Goal: Task Accomplishment & Management: Manage account settings

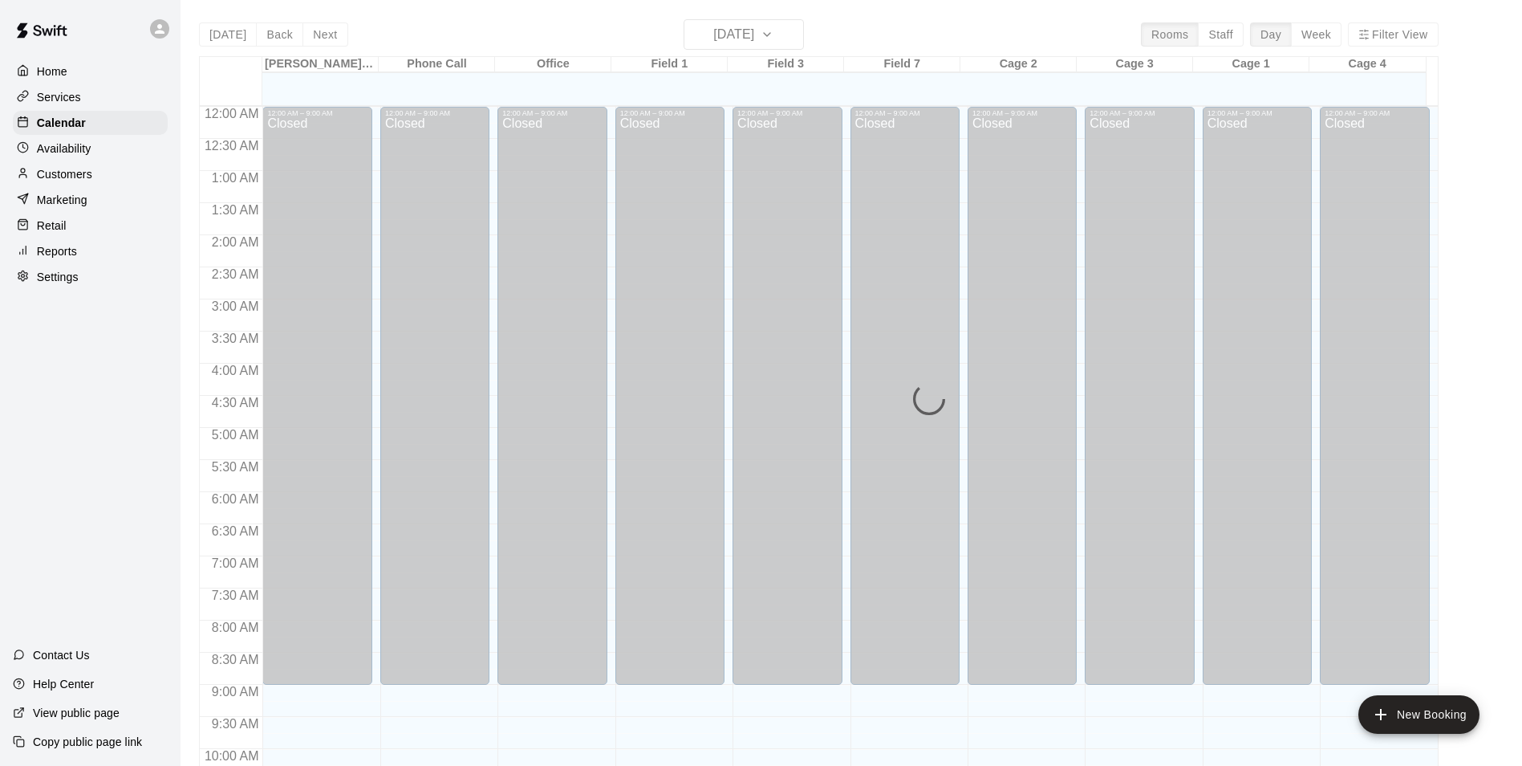
scroll to position [707, 0]
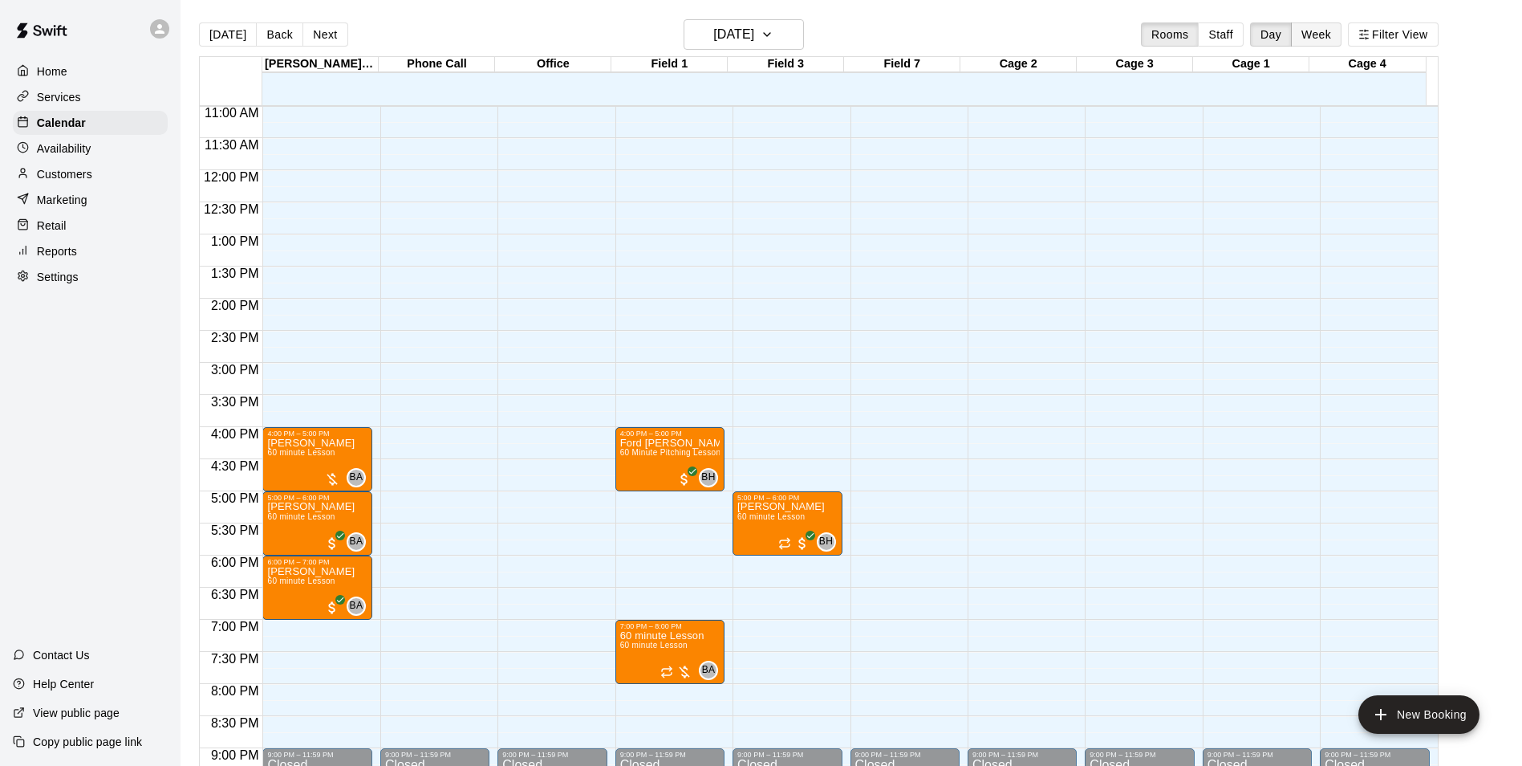
click at [1332, 46] on button "Week" at bounding box center [1316, 34] width 51 height 24
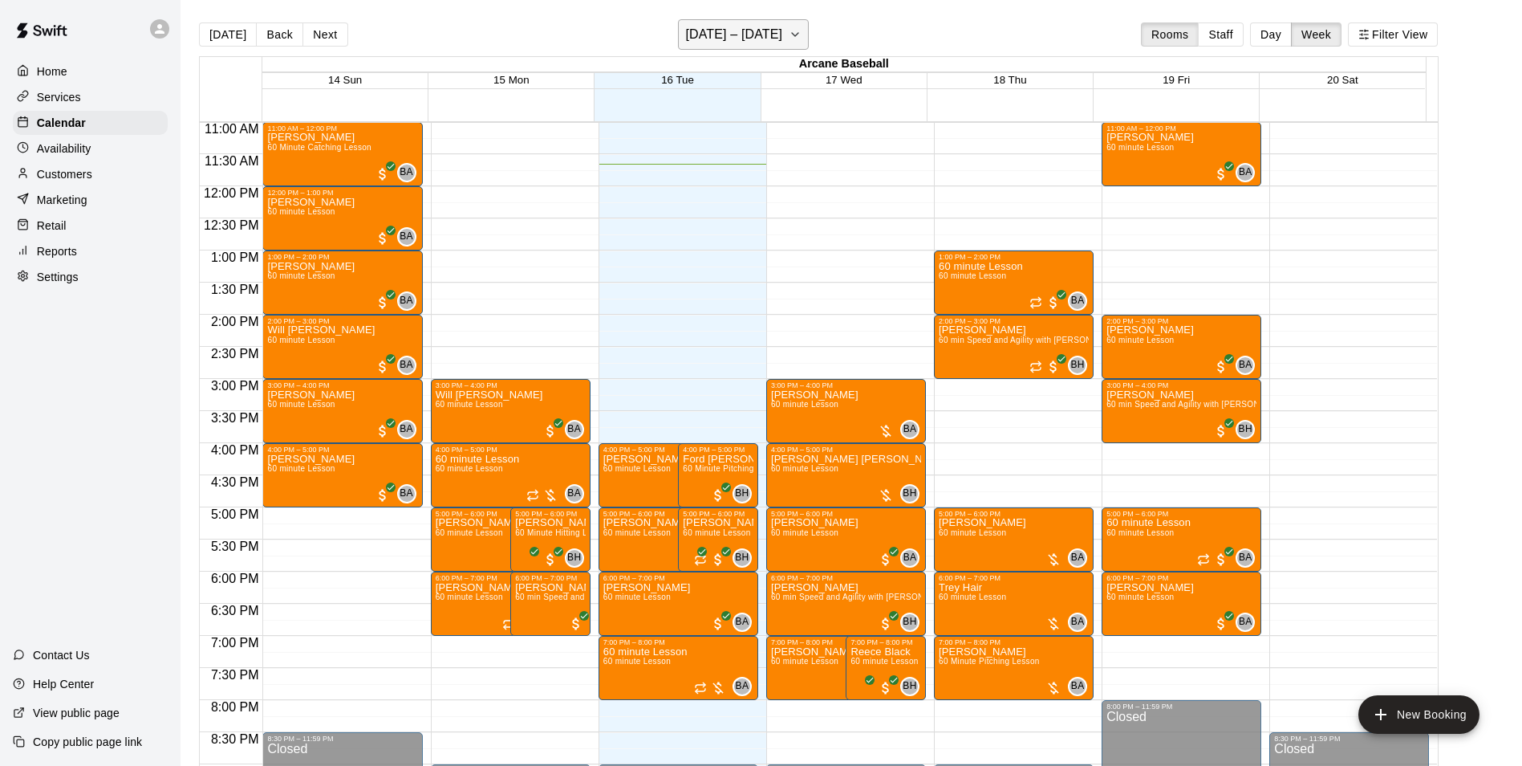
click at [705, 35] on h6 "[DATE] – [DATE]" at bounding box center [733, 34] width 97 height 22
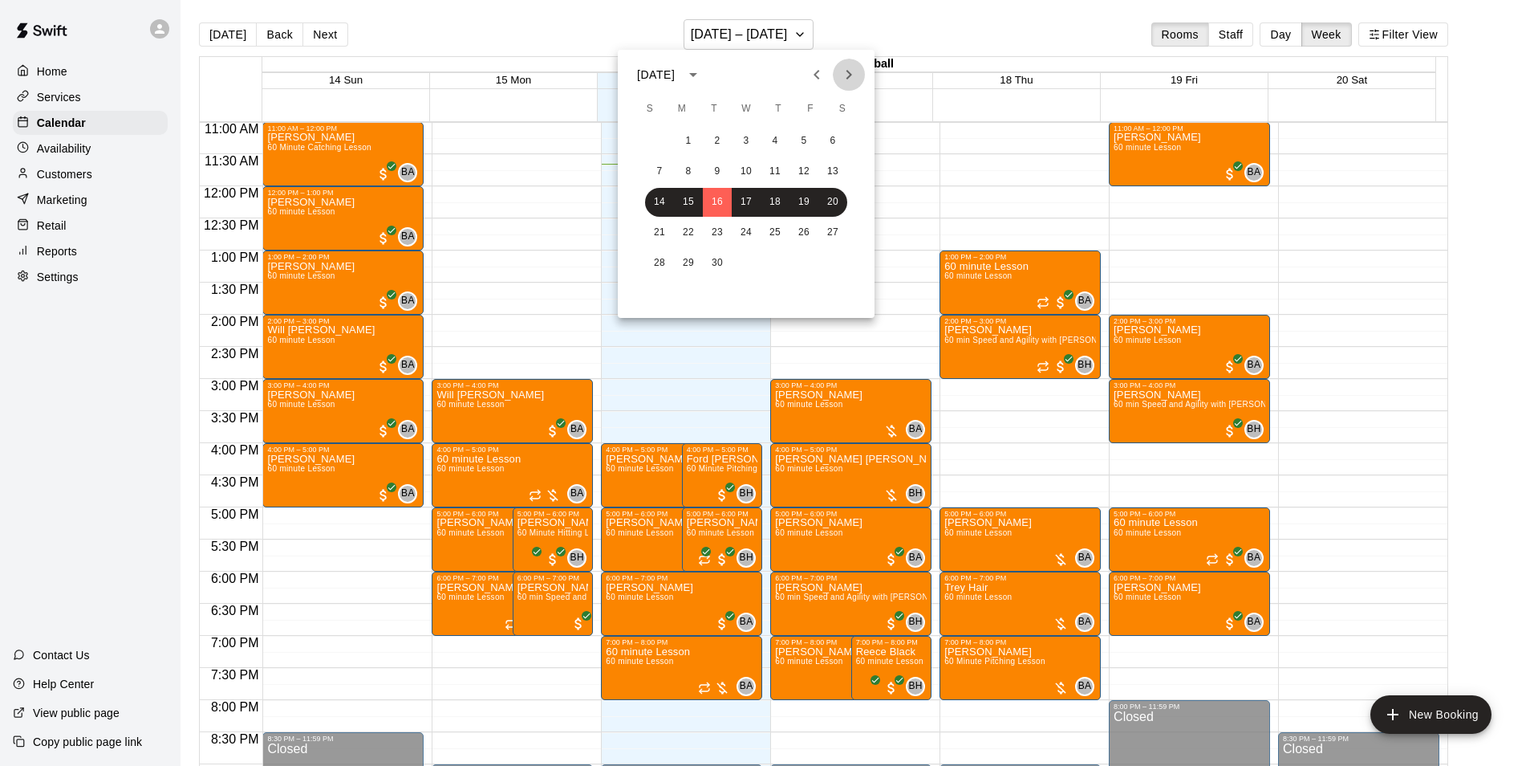
click at [851, 73] on icon "Next month" at bounding box center [850, 75] width 6 height 10
click at [663, 226] on button "19" at bounding box center [659, 232] width 29 height 29
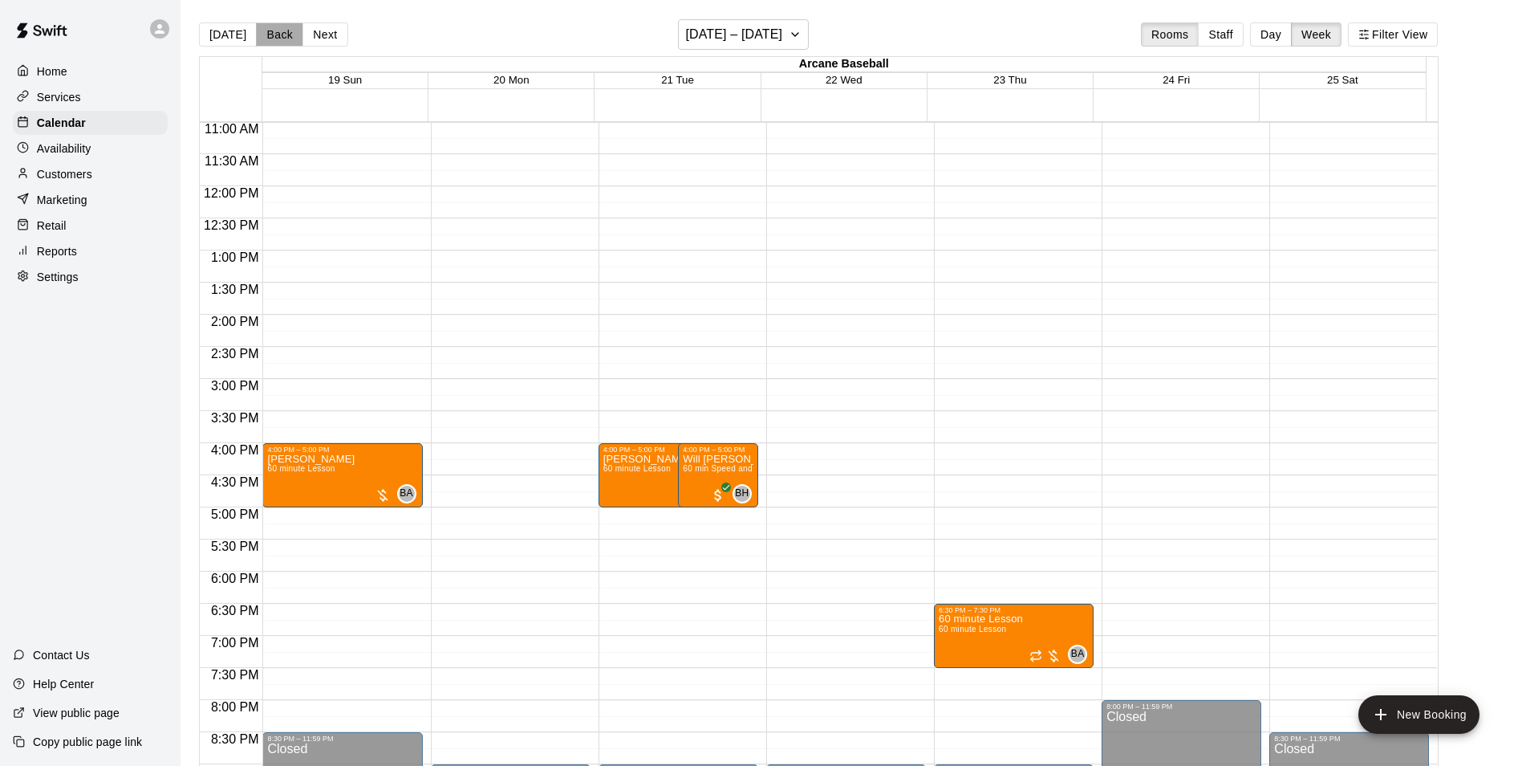
click at [273, 26] on button "Back" at bounding box center [279, 34] width 47 height 24
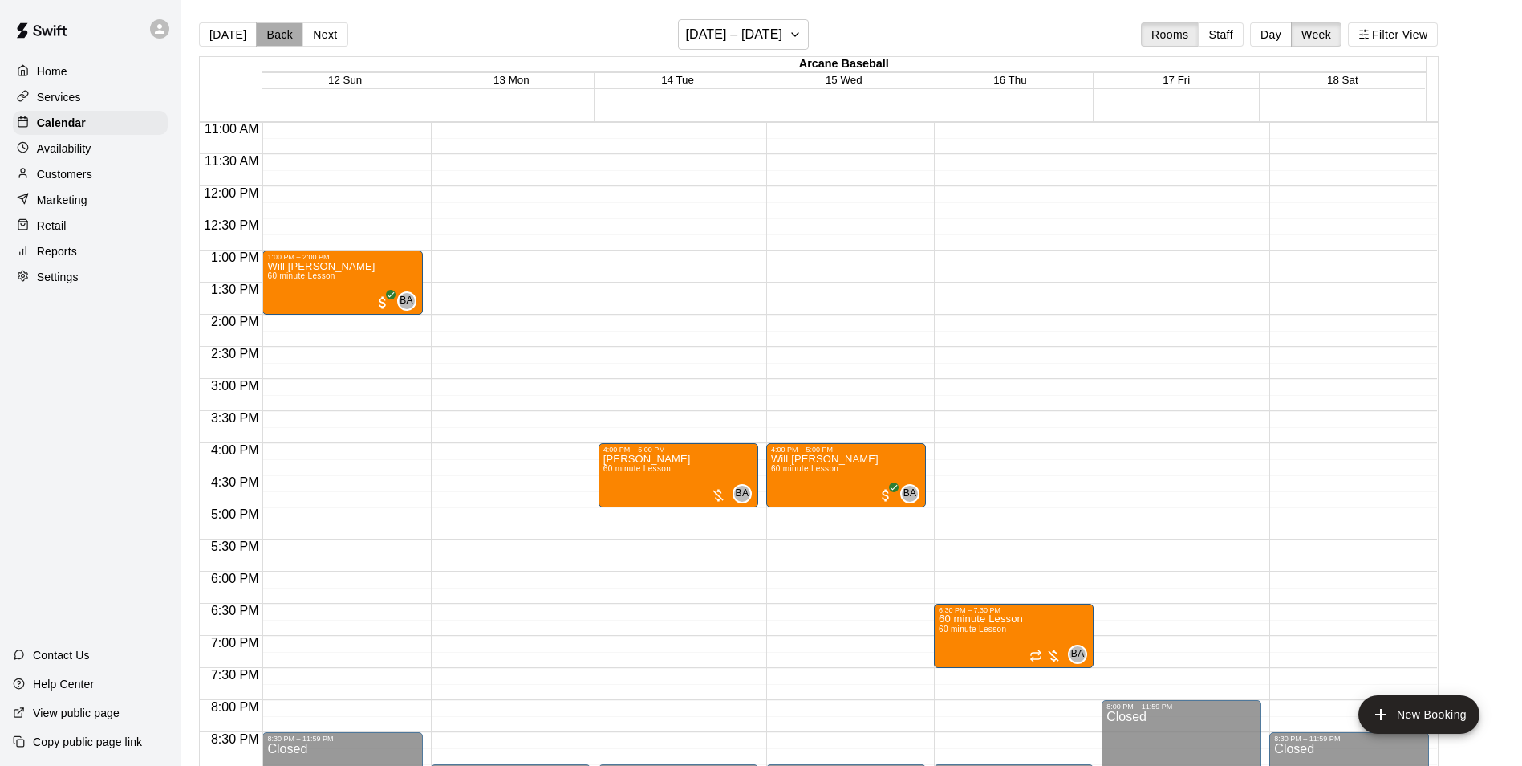
click at [280, 36] on button "Back" at bounding box center [279, 34] width 47 height 24
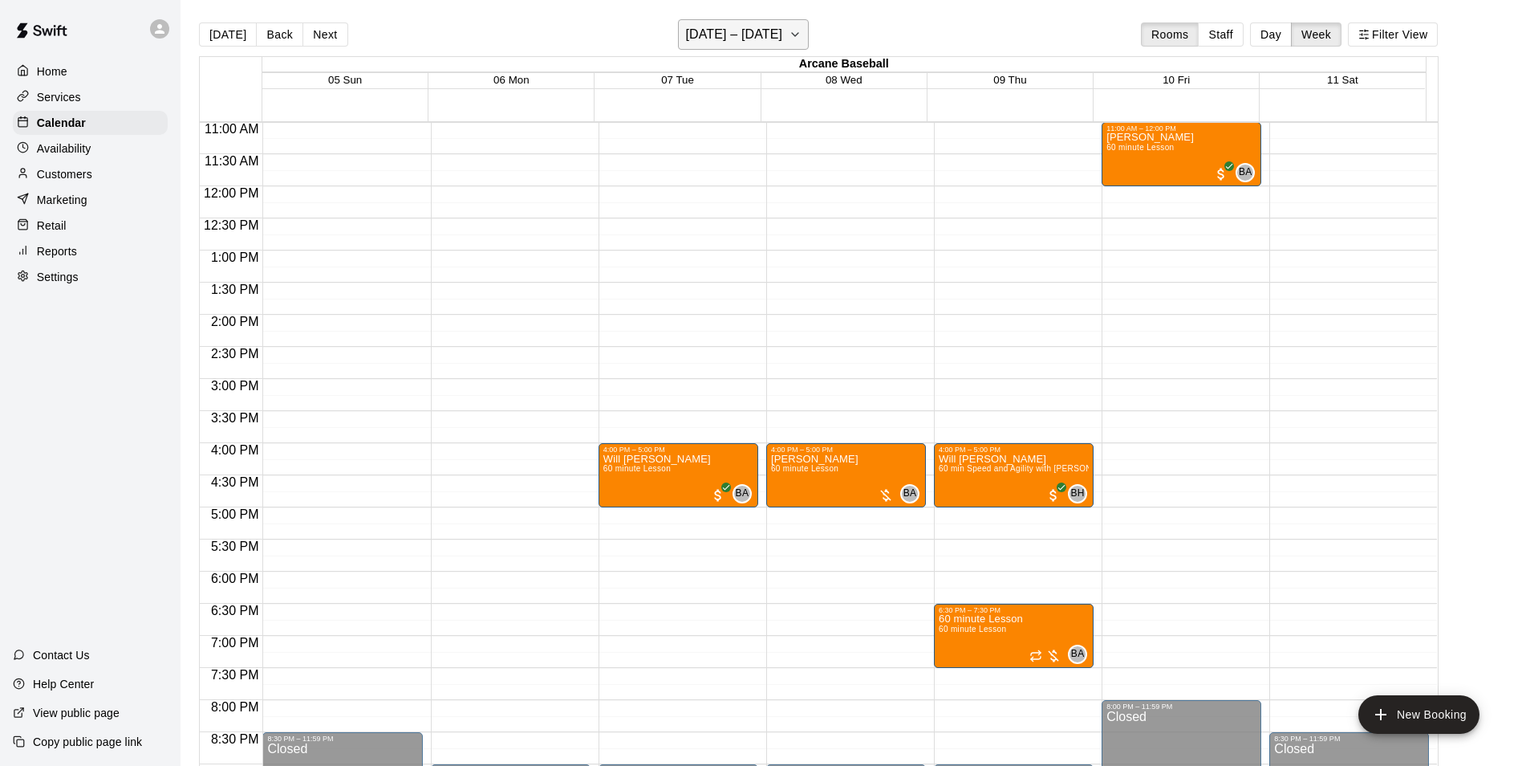
click at [722, 30] on h6 "[DATE] – [DATE]" at bounding box center [733, 34] width 97 height 22
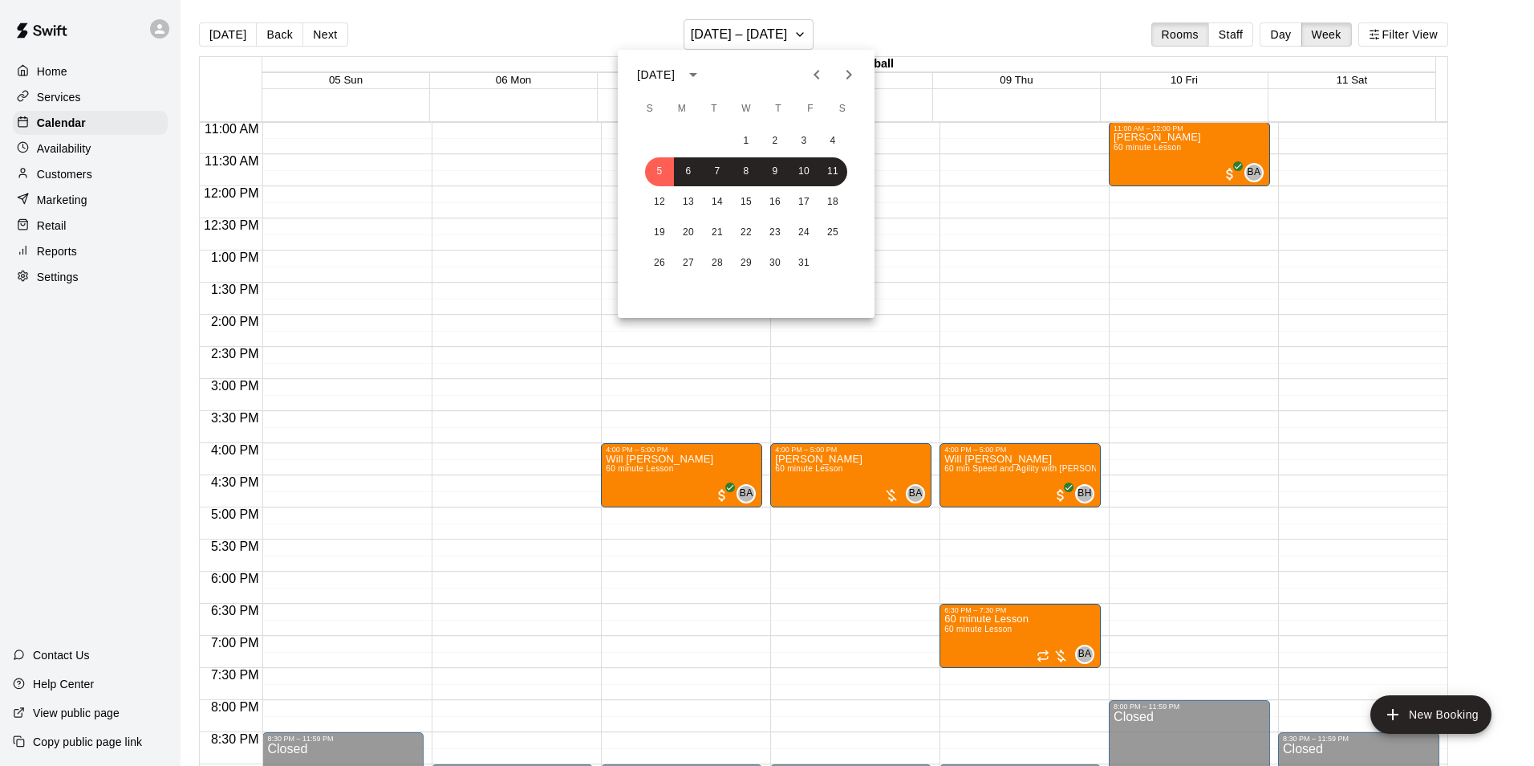
click at [815, 74] on icon "Previous month" at bounding box center [817, 75] width 6 height 10
click at [656, 197] on button "14" at bounding box center [659, 202] width 29 height 29
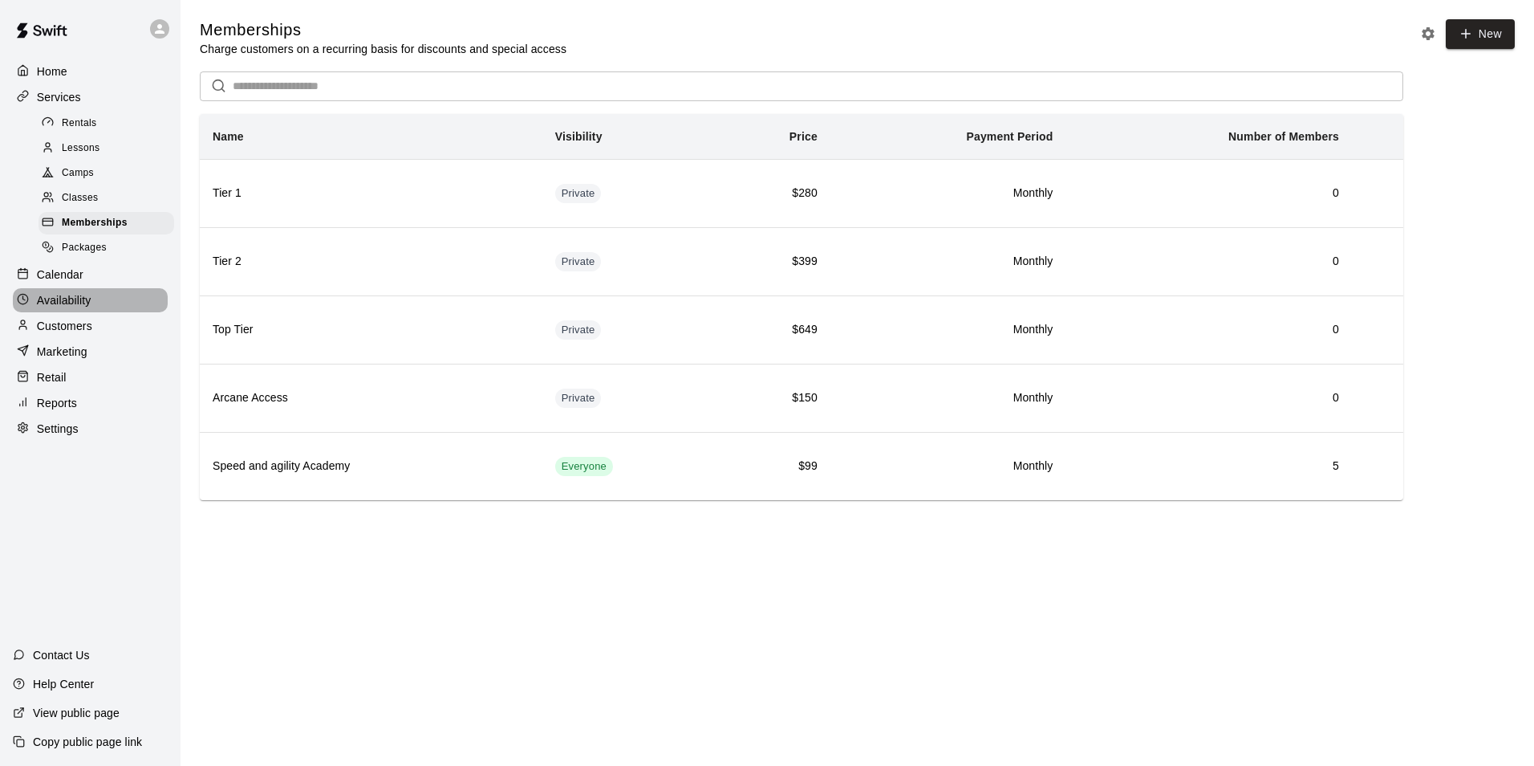
click at [63, 305] on p "Availability" at bounding box center [64, 300] width 55 height 16
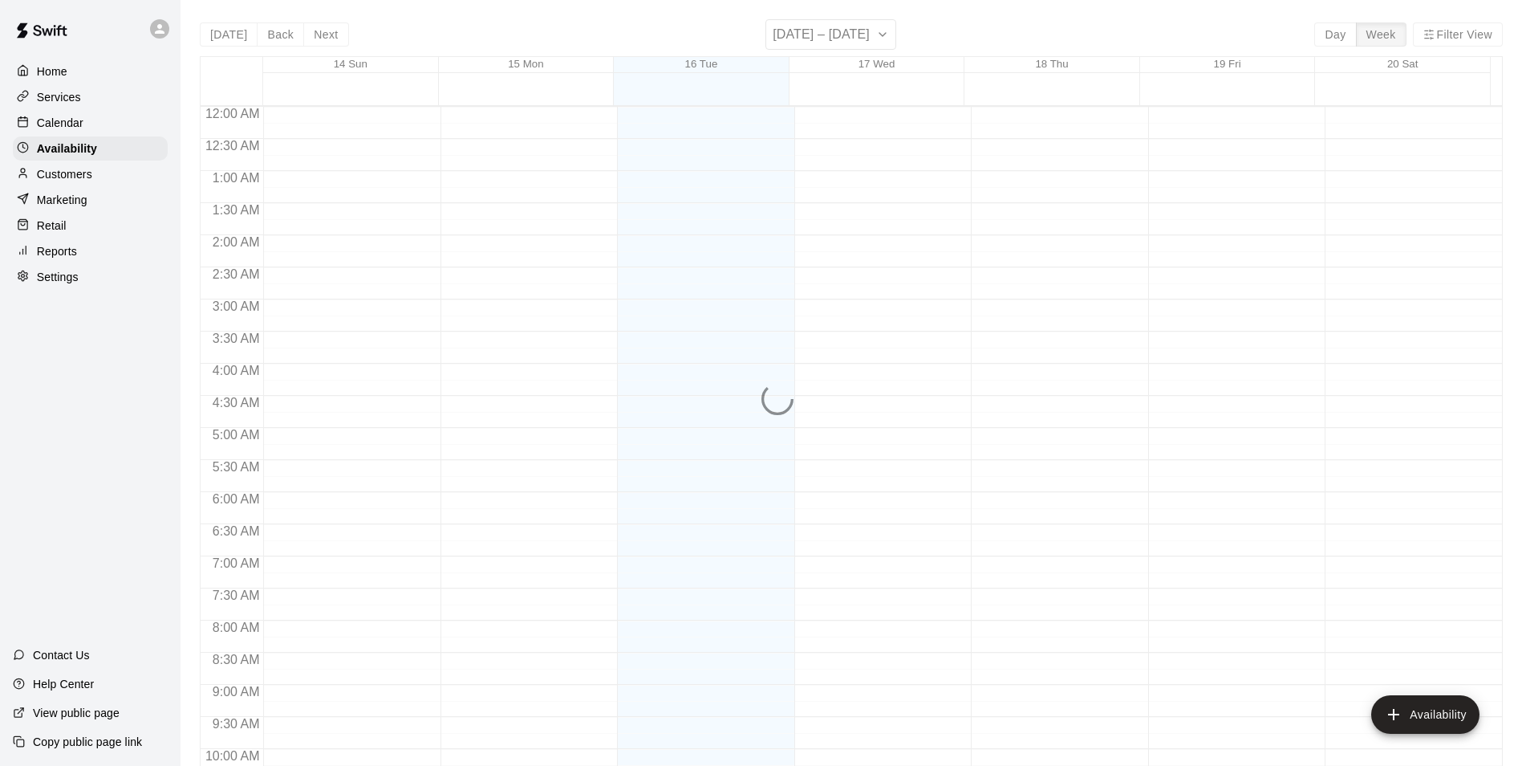
scroll to position [749, 0]
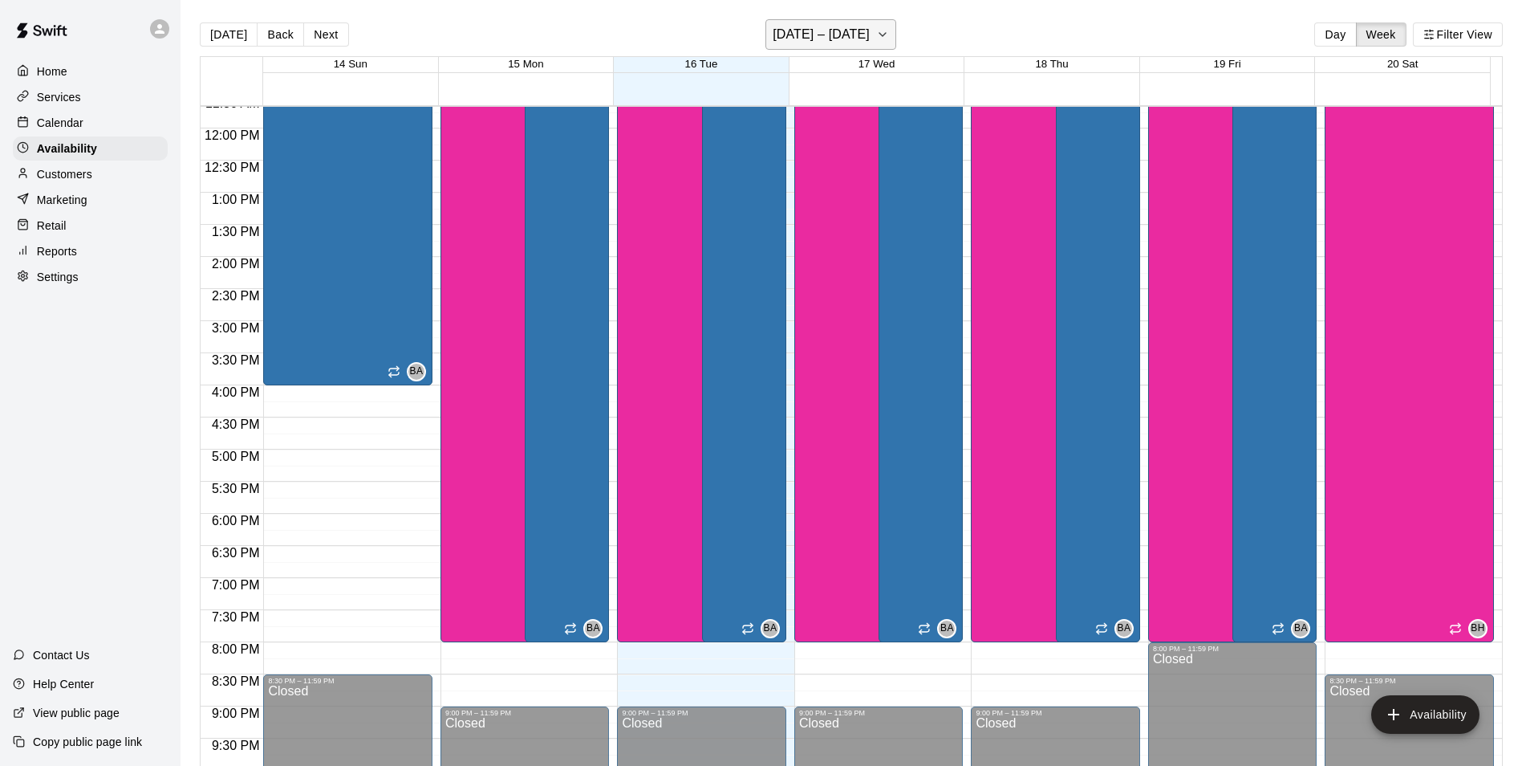
click at [827, 29] on h6 "[DATE] – [DATE]" at bounding box center [821, 34] width 97 height 22
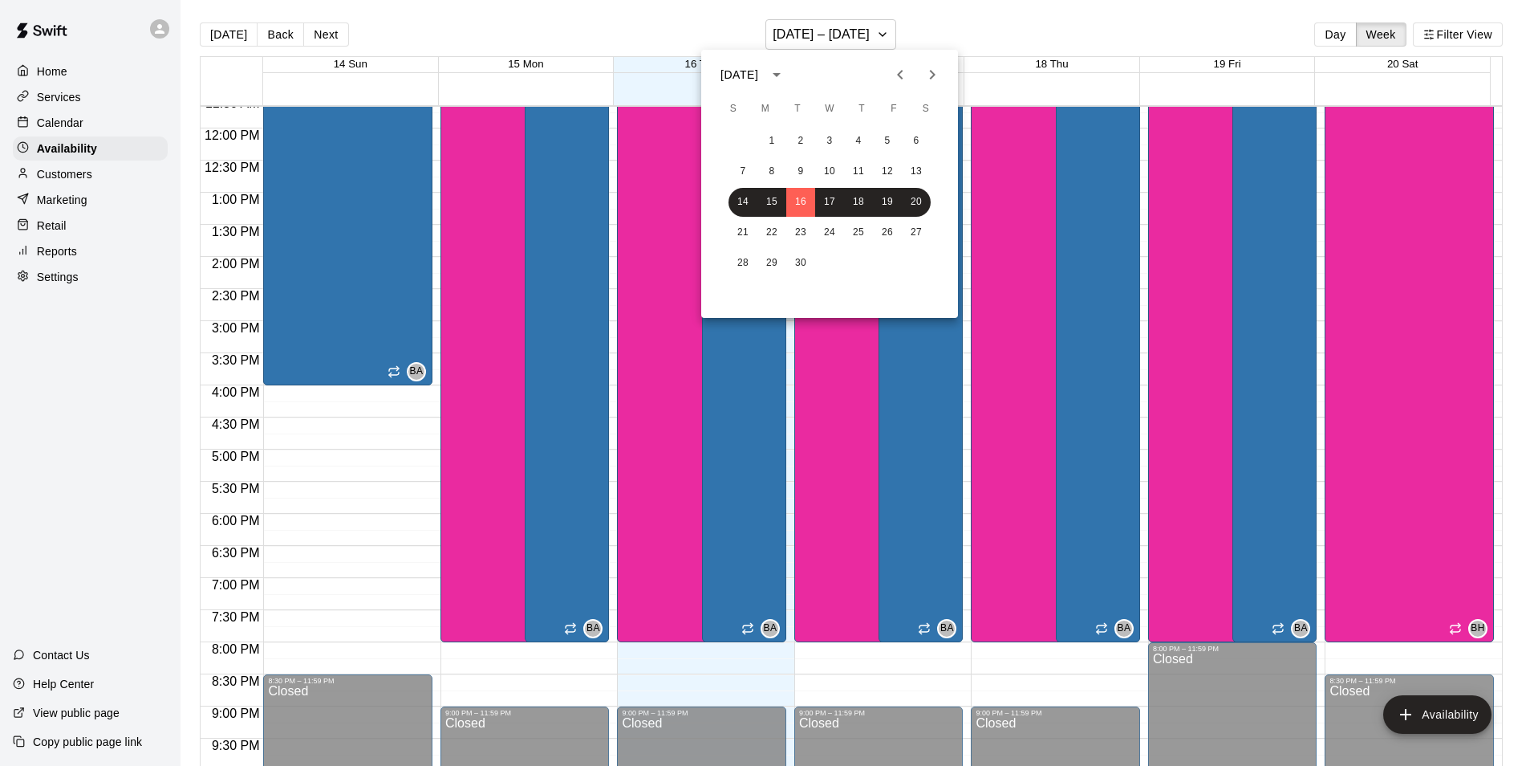
click at [835, 37] on div at bounding box center [767, 383] width 1534 height 766
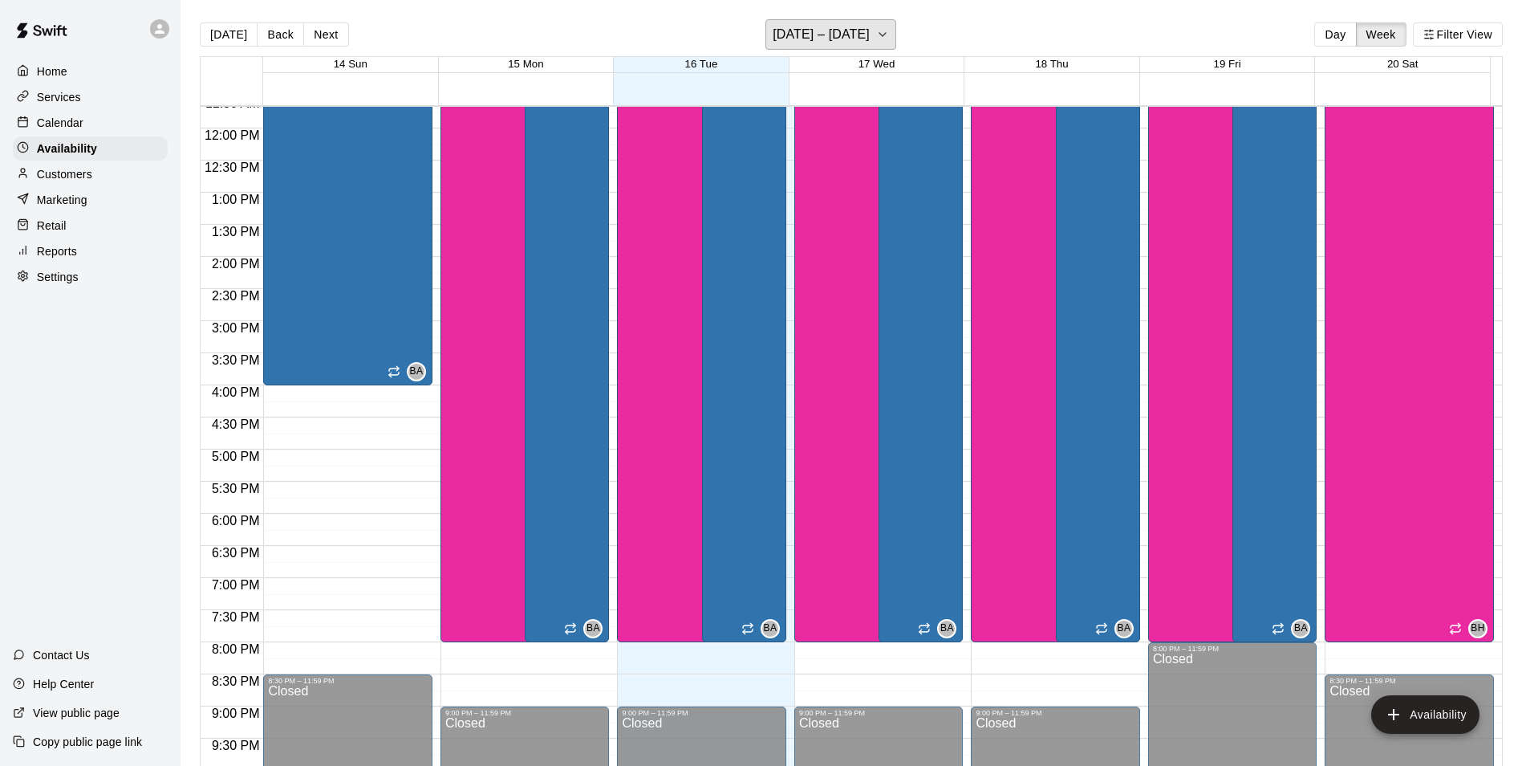
click at [835, 37] on h6 "[DATE] – [DATE]" at bounding box center [821, 34] width 97 height 22
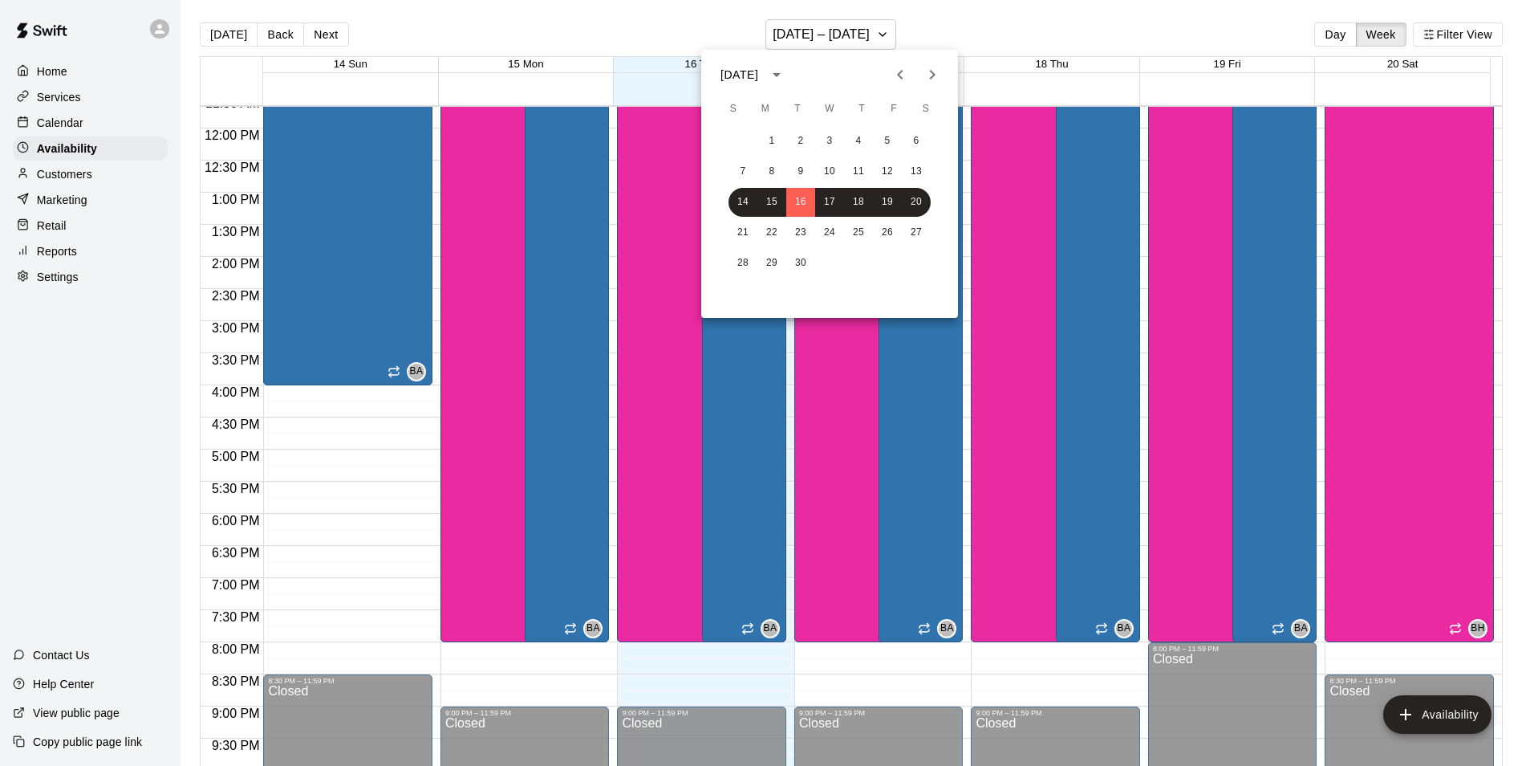
click at [891, 35] on div at bounding box center [767, 383] width 1534 height 766
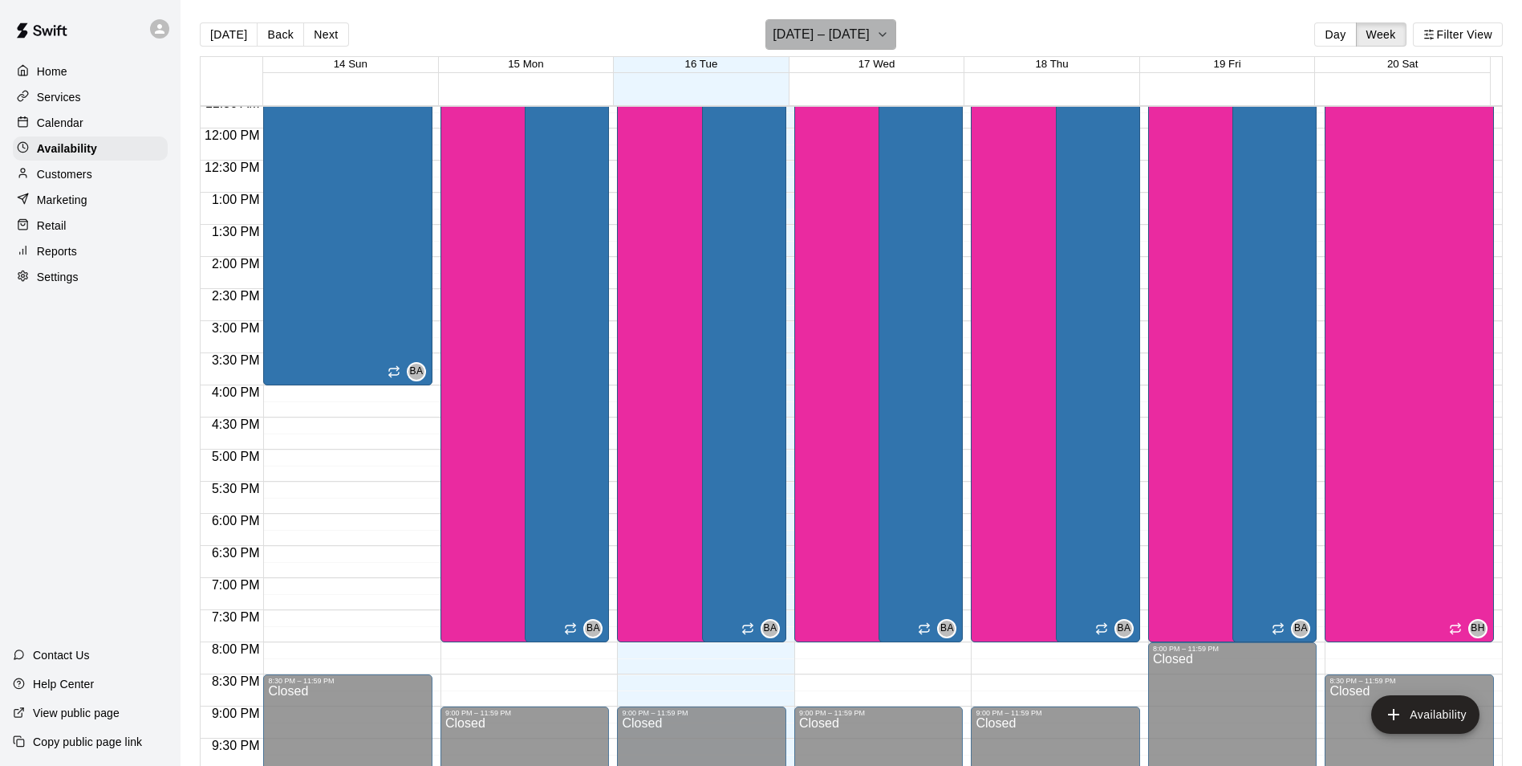
click at [889, 35] on icon "button" at bounding box center [882, 34] width 13 height 19
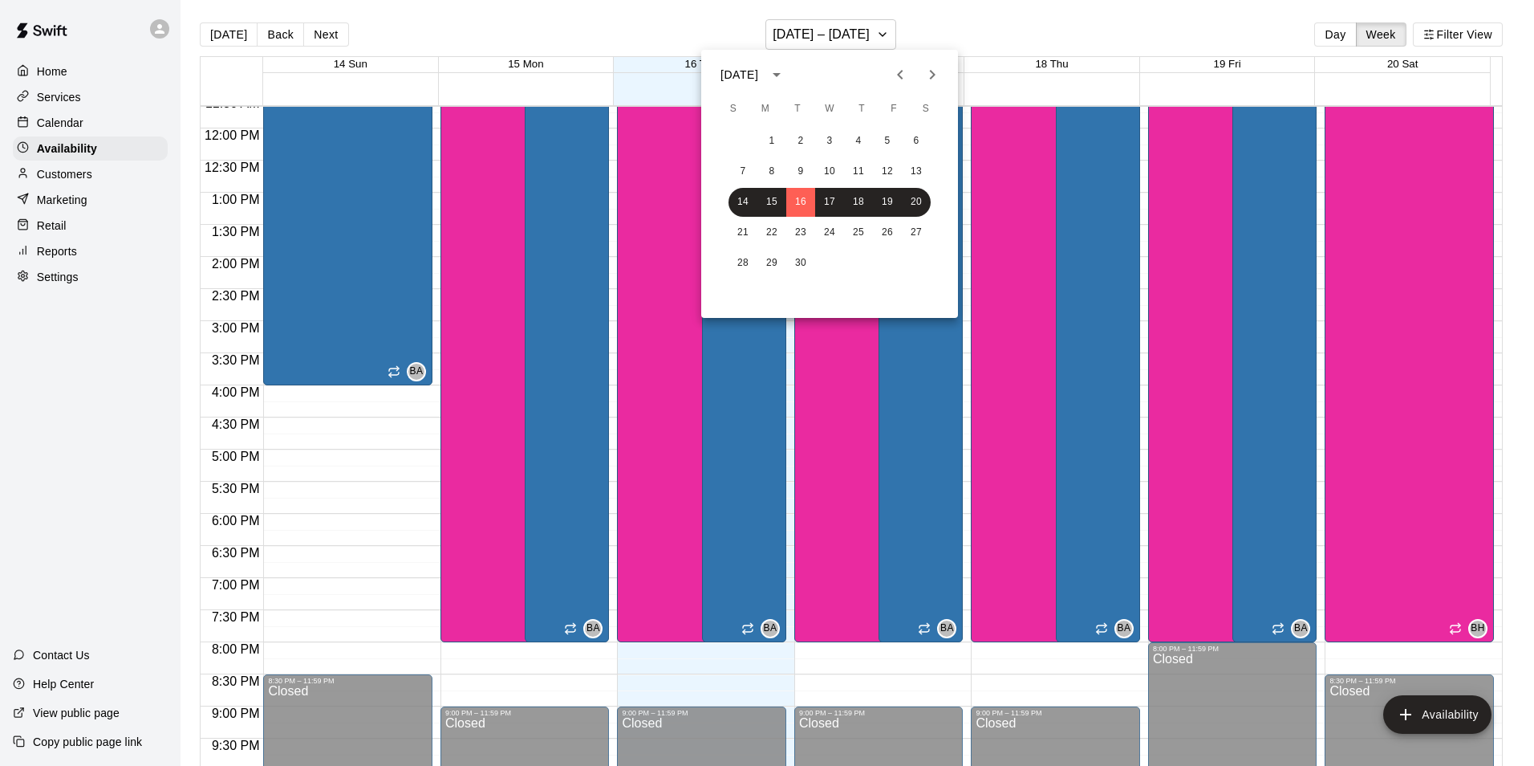
click at [926, 71] on icon "Next month" at bounding box center [932, 74] width 19 height 19
click at [742, 235] on button "19" at bounding box center [743, 232] width 29 height 29
